Goal: Task Accomplishment & Management: Manage account settings

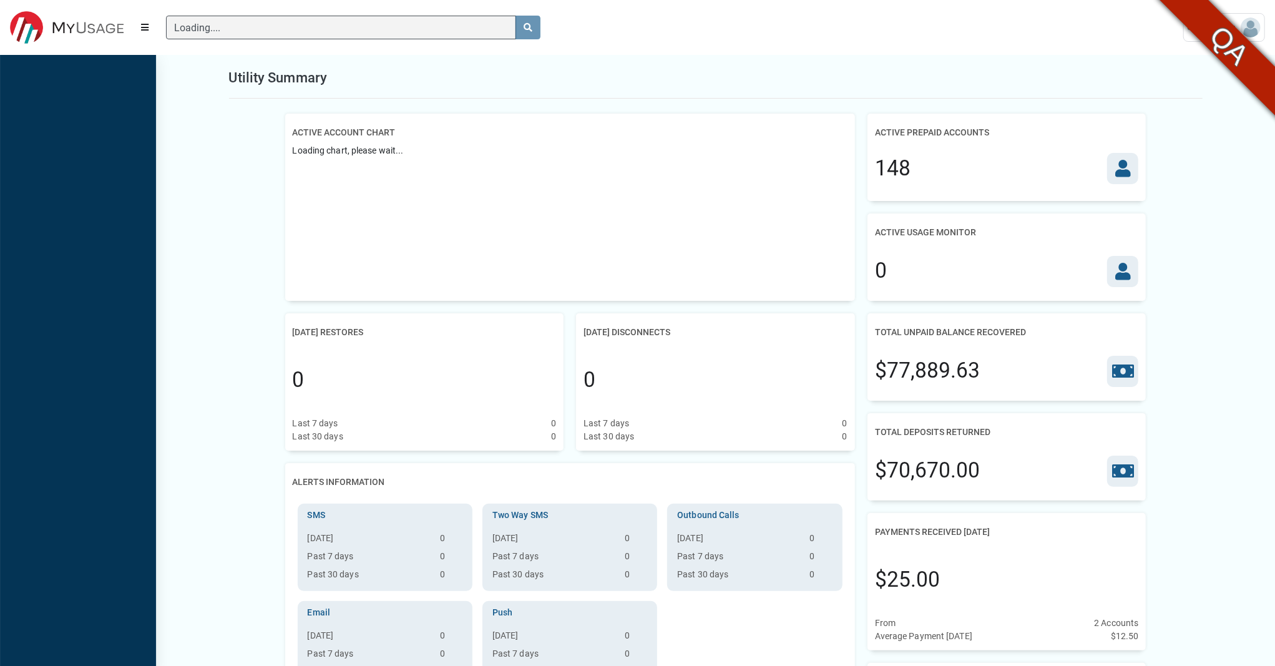
scroll to position [5, 1]
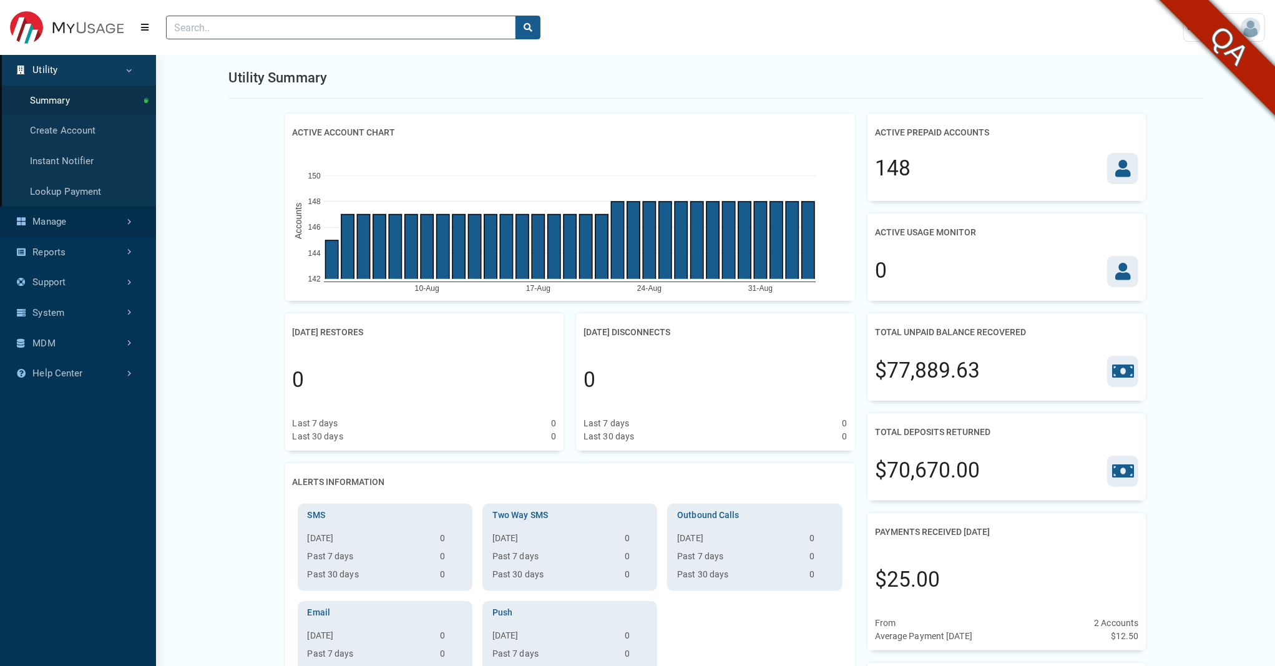
click at [96, 230] on link "Manage" at bounding box center [78, 222] width 156 height 31
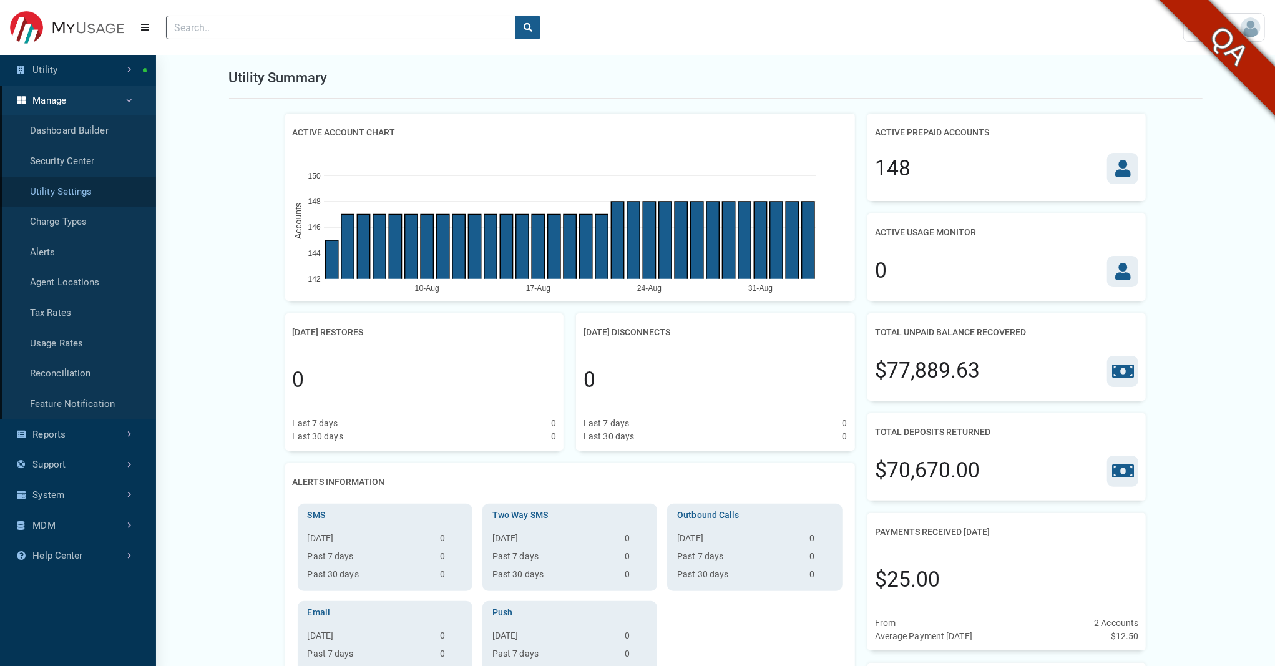
click at [74, 197] on link "Utility Settings" at bounding box center [78, 192] width 156 height 31
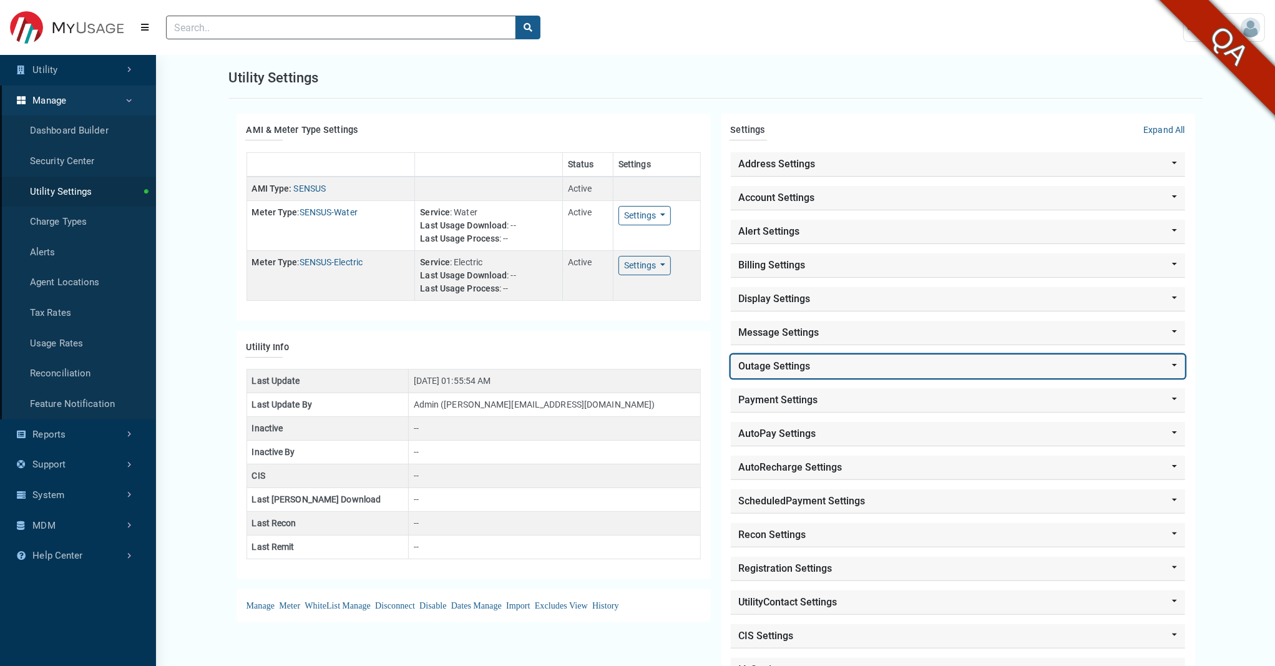
click at [807, 368] on button "Outage Settings" at bounding box center [958, 366] width 454 height 24
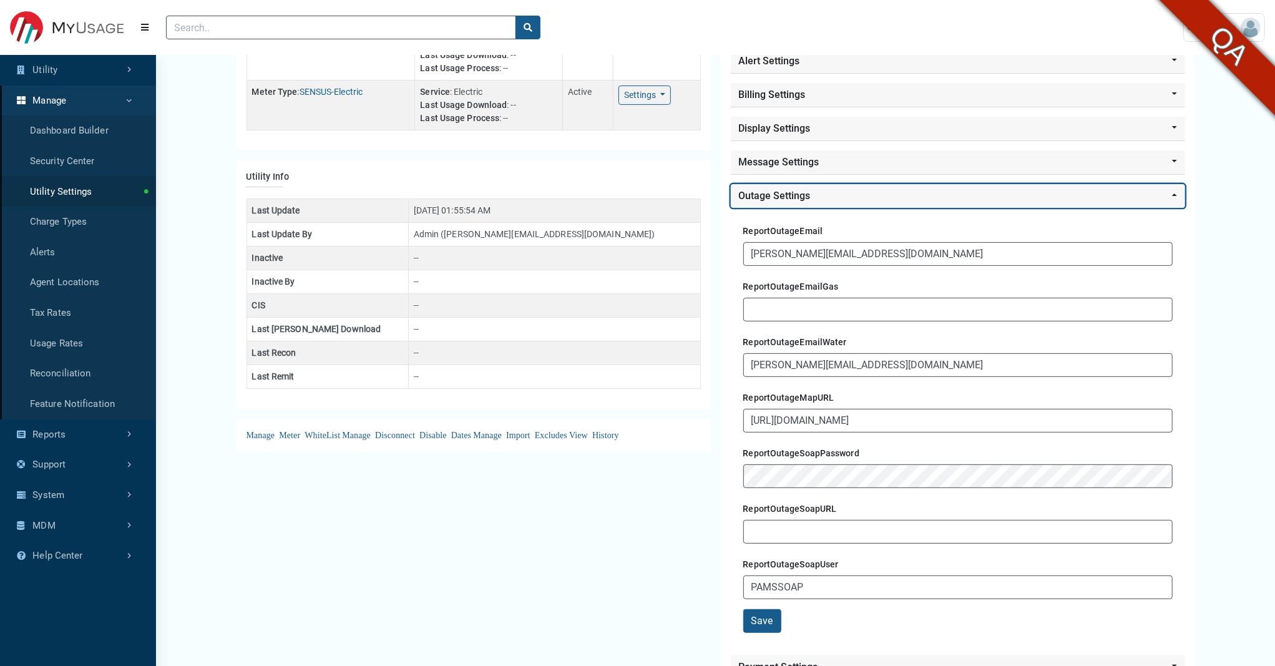
scroll to position [172, 0]
